Goal: Task Accomplishment & Management: Manage account settings

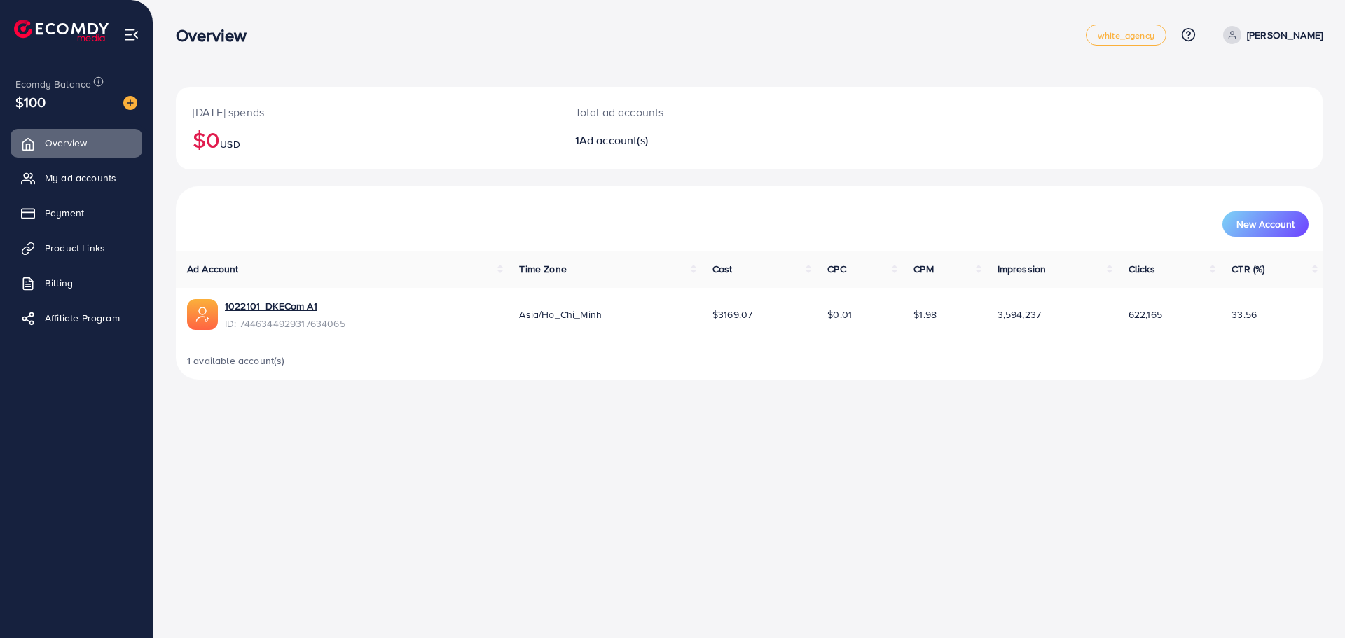
click at [572, 361] on div "1 available account(s)" at bounding box center [749, 361] width 1147 height 36
click at [256, 305] on link "1022101_DKECom A1" at bounding box center [285, 306] width 121 height 14
click at [270, 308] on link "1022101_DKECom A1" at bounding box center [285, 306] width 121 height 14
click at [570, 308] on span "Asia/Ho_Chi_Minh" at bounding box center [560, 315] width 83 height 14
click at [41, 176] on link "My ad accounts" at bounding box center [77, 178] width 132 height 28
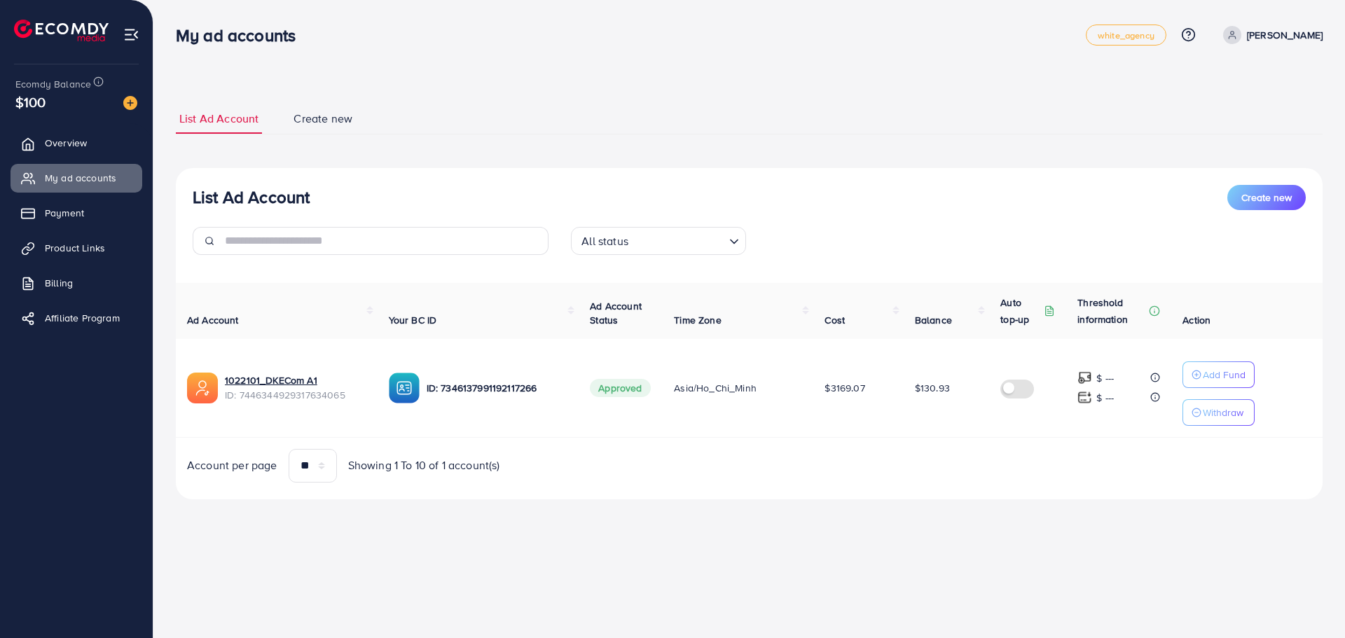
click at [926, 383] on span "$130.93" at bounding box center [932, 388] width 35 height 14
click at [937, 408] on td "$130.93" at bounding box center [946, 388] width 85 height 99
click at [851, 392] on span "$3169.07" at bounding box center [845, 388] width 40 height 14
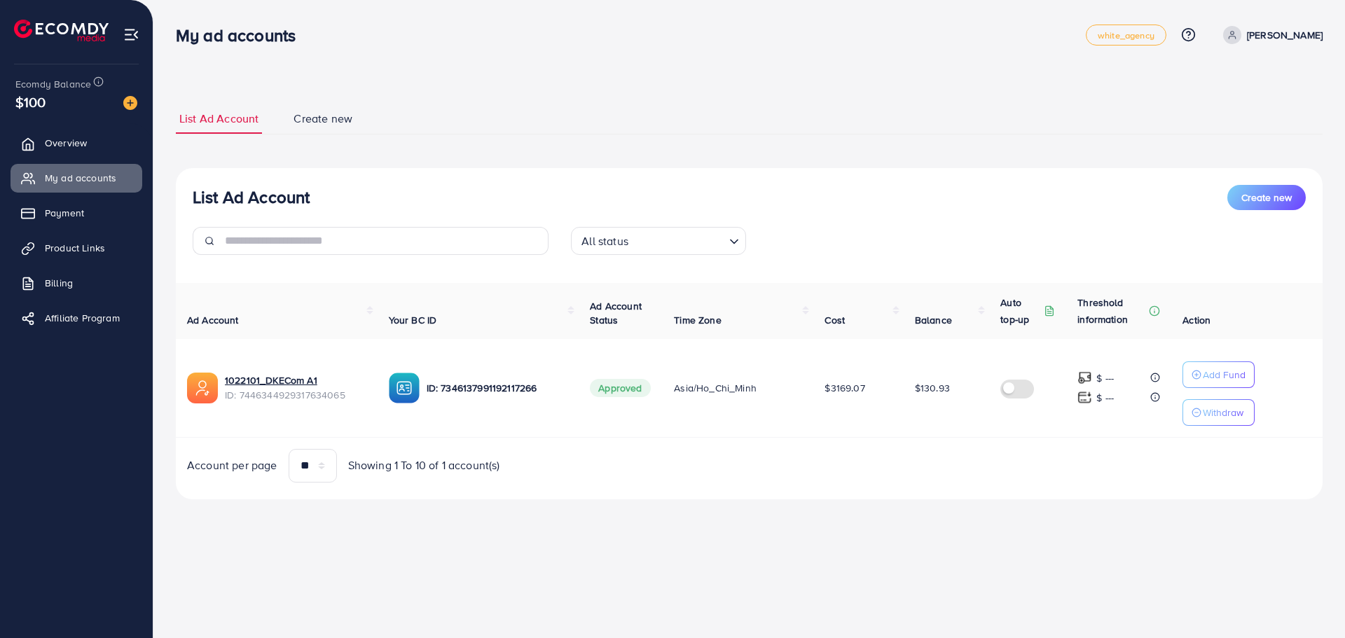
click at [855, 470] on div "Account per page ** ** ** *** Showing 1 To 10 of 1 account(s)" at bounding box center [749, 466] width 1169 height 34
click at [628, 586] on div "My ad accounts white_agency Help Center Contact Support Plans and Pricing Term …" at bounding box center [672, 319] width 1345 height 638
click at [1072, 533] on div "List Ad Account Create new List Ad Account Create new All status Loading... Ad …" at bounding box center [749, 269] width 1192 height 539
click at [862, 389] on span "$3169.07" at bounding box center [845, 388] width 40 height 14
click at [862, 390] on span "$3169.07" at bounding box center [845, 388] width 40 height 14
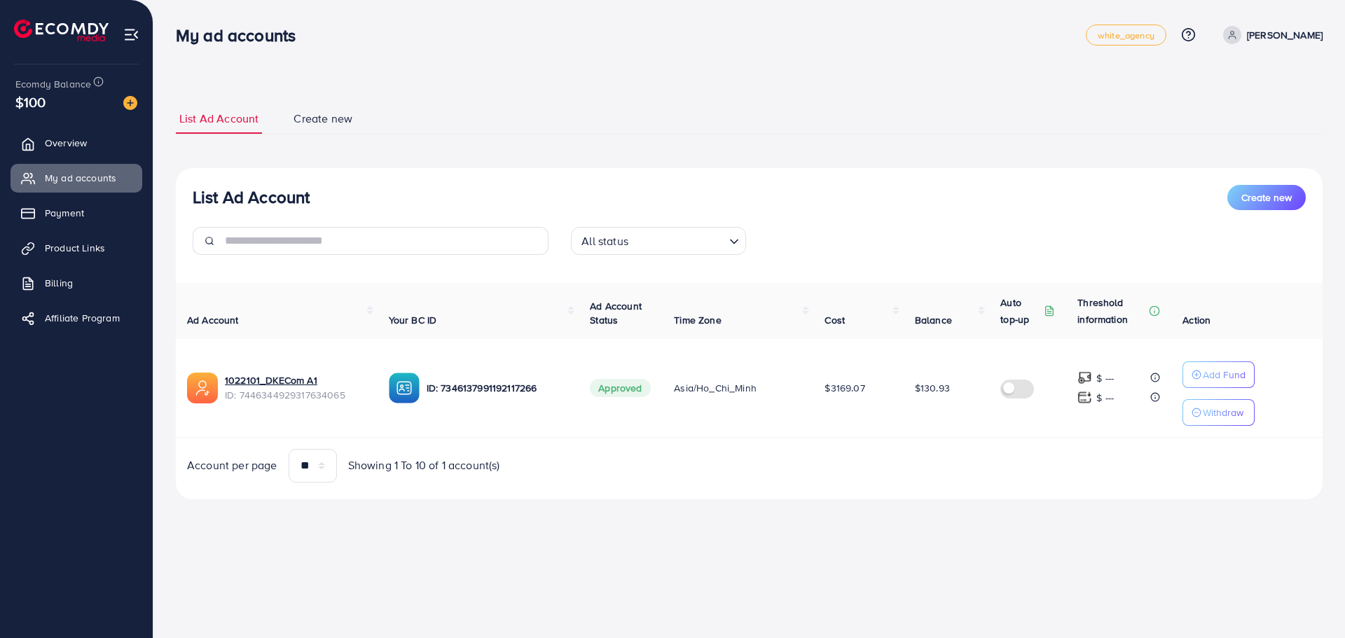
click at [647, 262] on div "All status Loading..." at bounding box center [749, 246] width 378 height 39
click at [652, 245] on input "Search for option" at bounding box center [678, 242] width 91 height 22
click at [766, 476] on div "Account per page ** ** ** *** Showing 1 To 10 of 1 account(s)" at bounding box center [749, 466] width 1169 height 34
click at [119, 287] on link "Billing" at bounding box center [77, 283] width 132 height 28
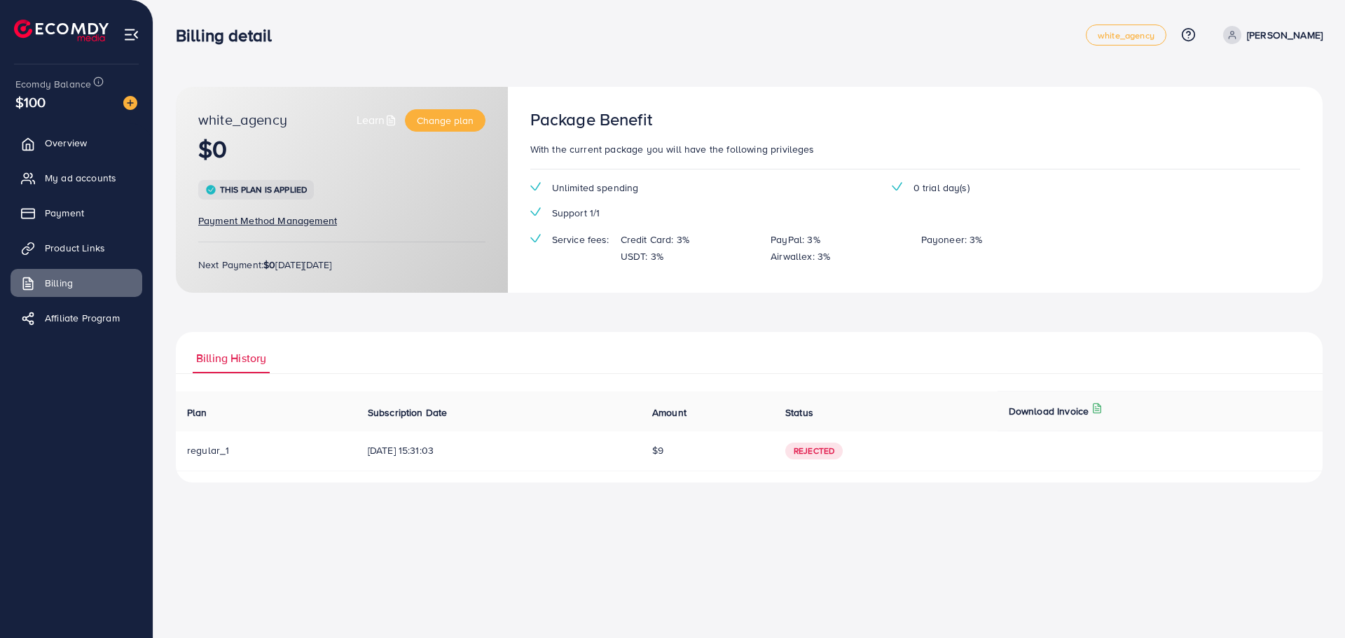
click at [494, 430] on th "Subscription Date" at bounding box center [499, 412] width 284 height 40
click at [73, 186] on link "My ad accounts" at bounding box center [77, 178] width 132 height 28
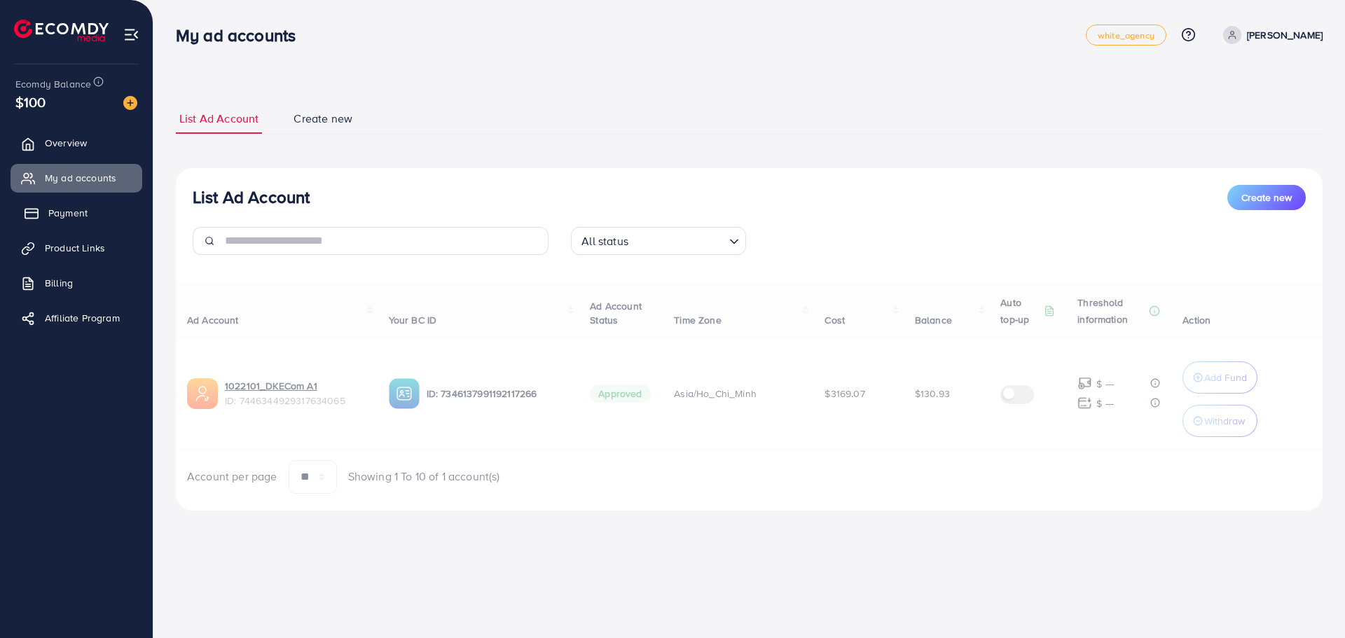
click at [70, 212] on span "Payment" at bounding box center [67, 213] width 39 height 14
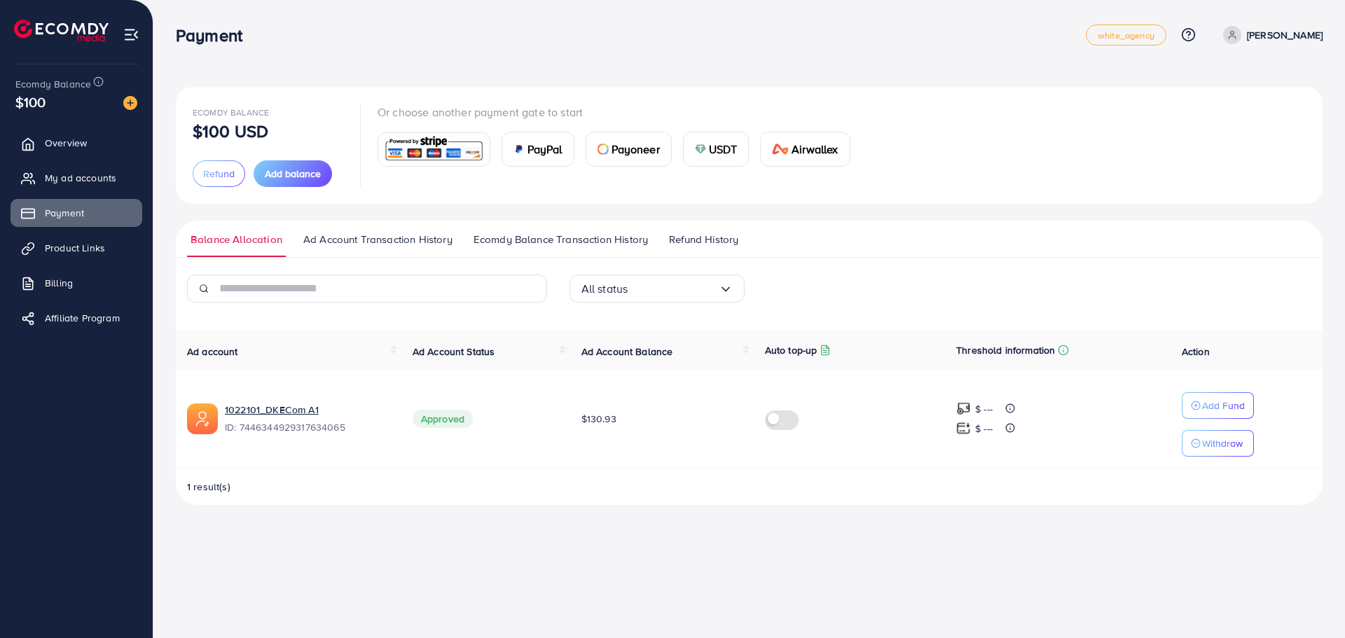
click at [415, 242] on span "Ad Account Transaction History" at bounding box center [377, 239] width 149 height 15
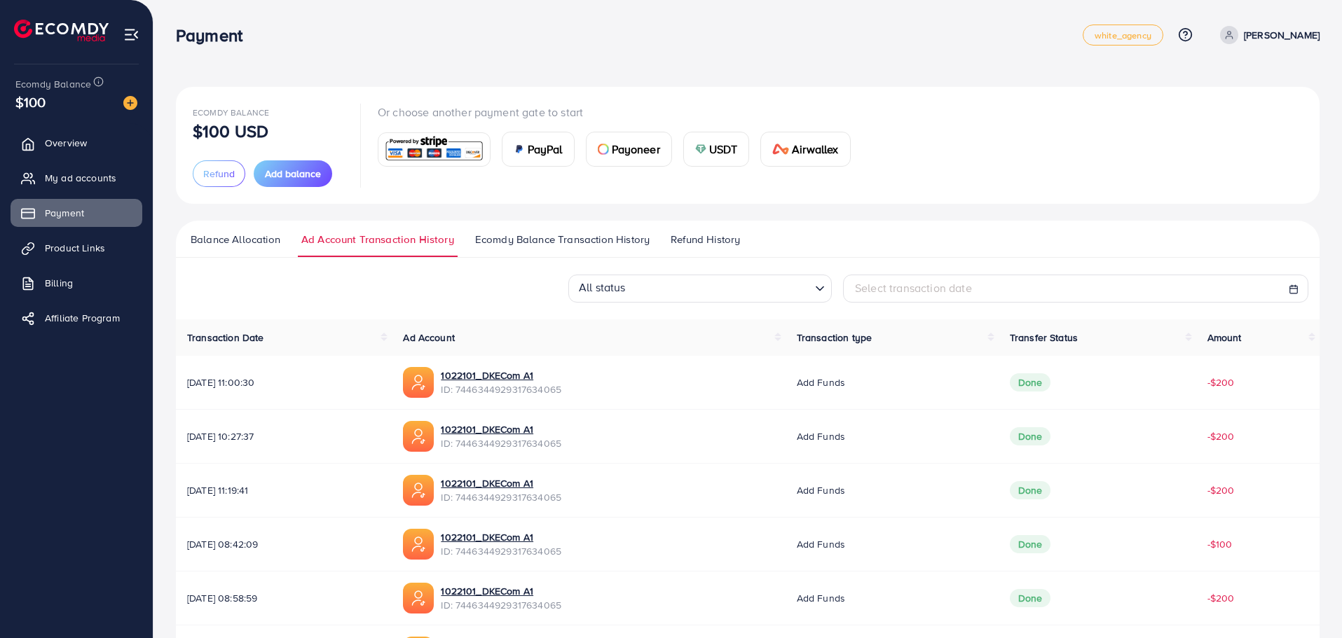
click at [488, 233] on span "Ecomdy Balance Transaction History" at bounding box center [562, 239] width 174 height 15
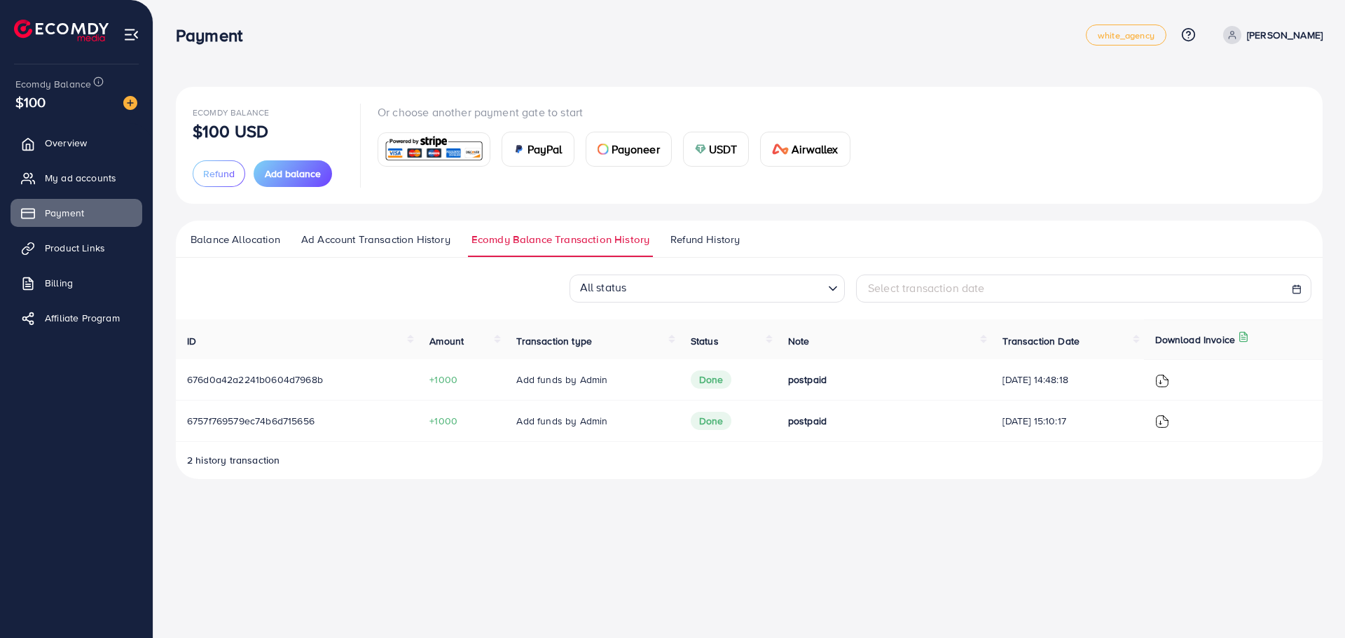
click at [673, 235] on span "Refund History" at bounding box center [705, 239] width 69 height 15
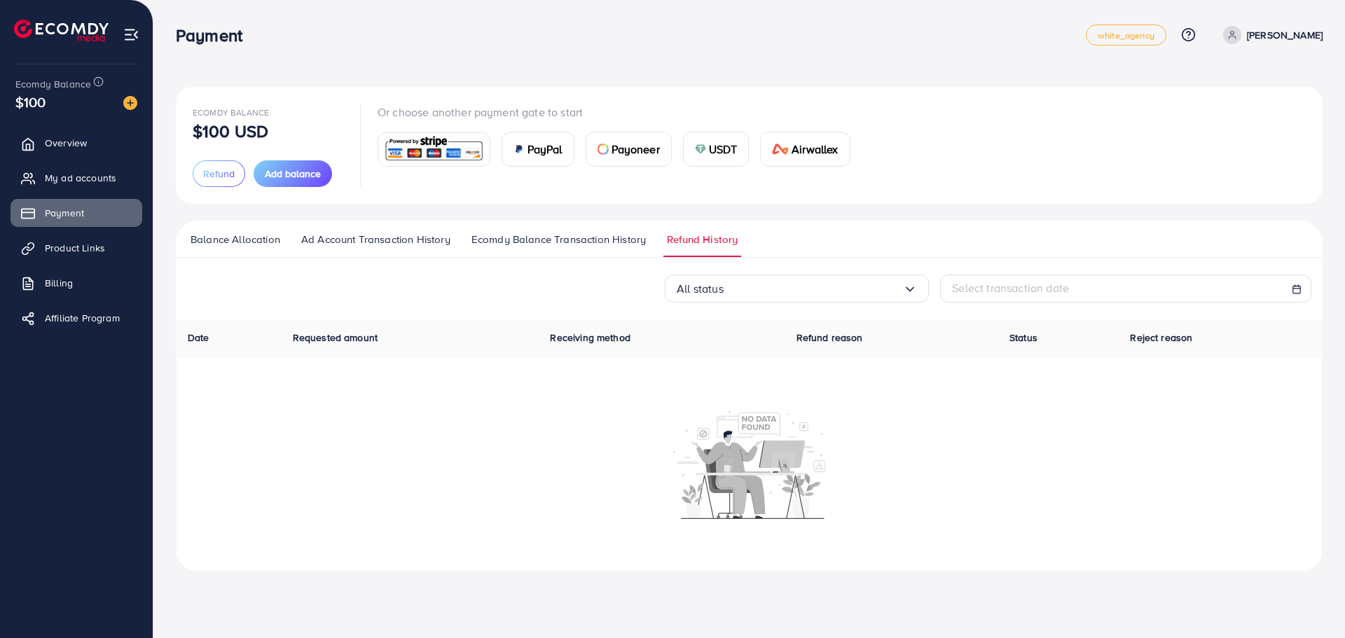
click at [281, 250] on link "Balance Allocation" at bounding box center [235, 244] width 97 height 25
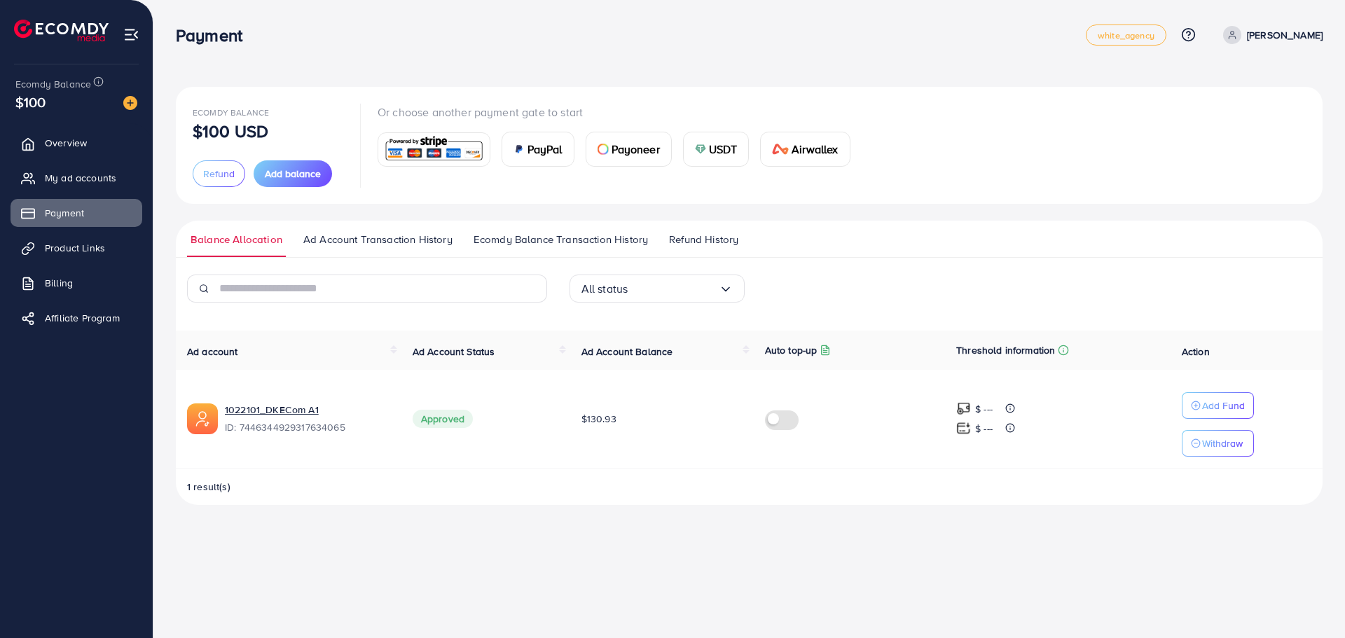
click at [730, 73] on div "Ecomdy Balance $100 USD Refund Add balance Or choose another payment gate to st…" at bounding box center [749, 264] width 1192 height 528
